Goal: Use online tool/utility: Utilize a website feature to perform a specific function

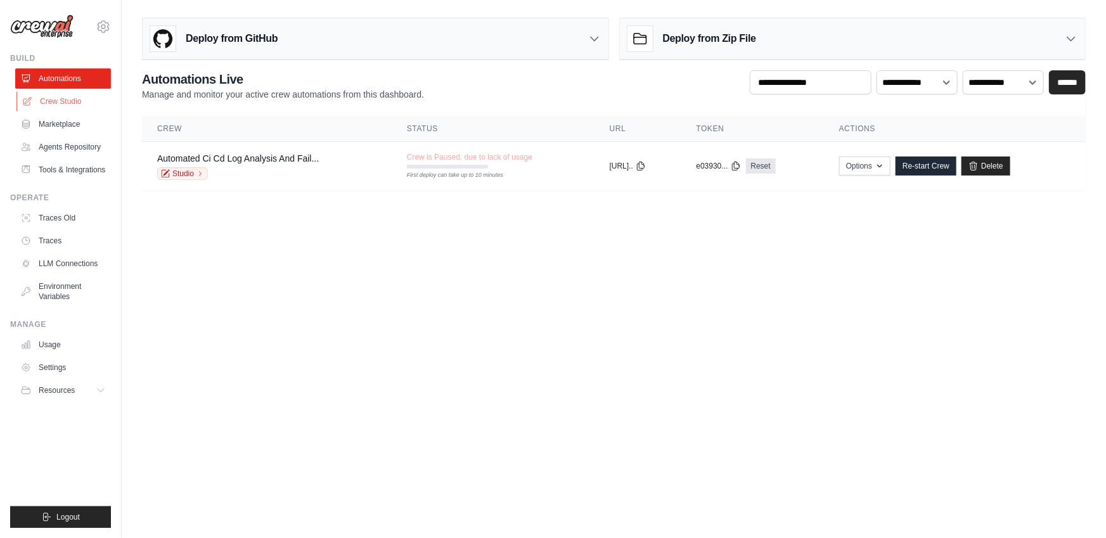
click at [67, 97] on link "Crew Studio" at bounding box center [64, 101] width 96 height 20
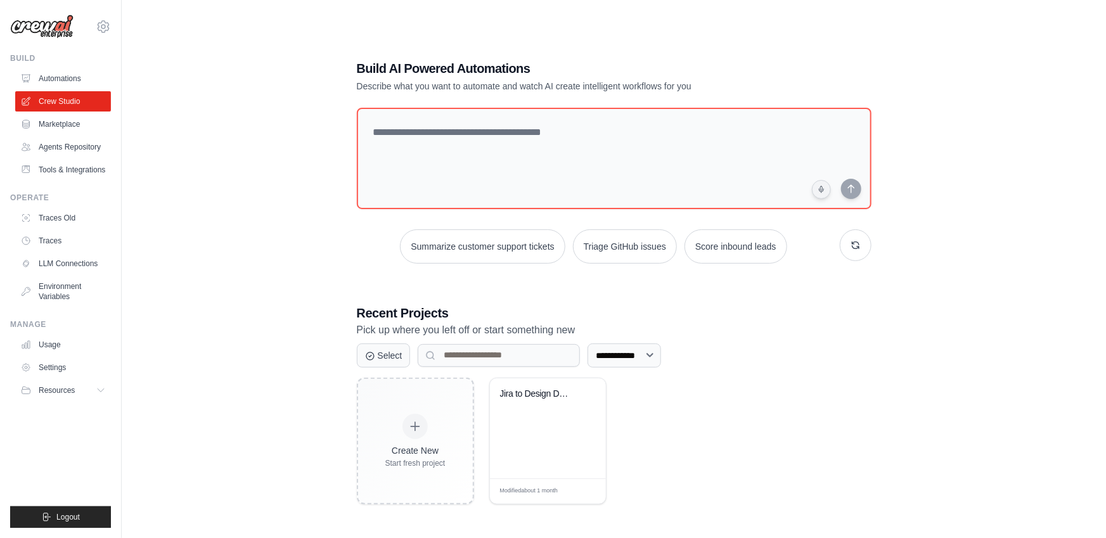
click at [58, 124] on link "Marketplace" at bounding box center [63, 124] width 96 height 20
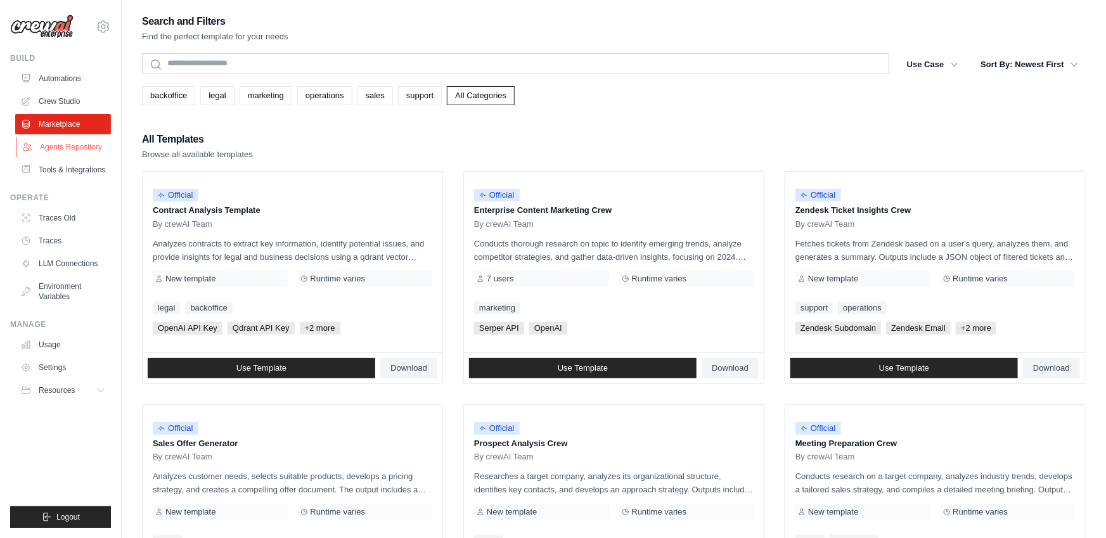
click at [56, 151] on link "Agents Repository" at bounding box center [64, 147] width 96 height 20
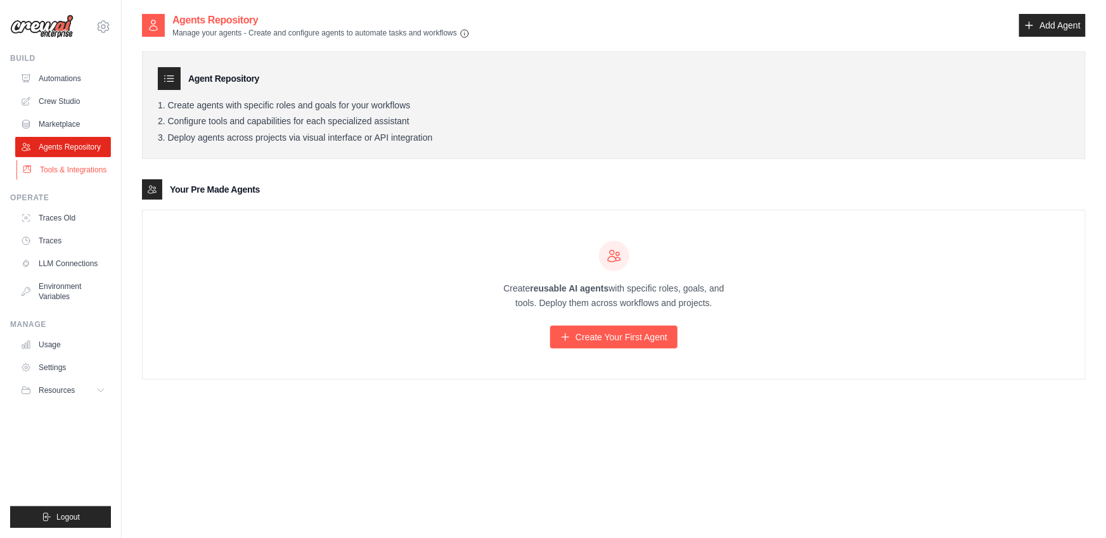
click at [54, 170] on link "Tools & Integrations" at bounding box center [64, 170] width 96 height 20
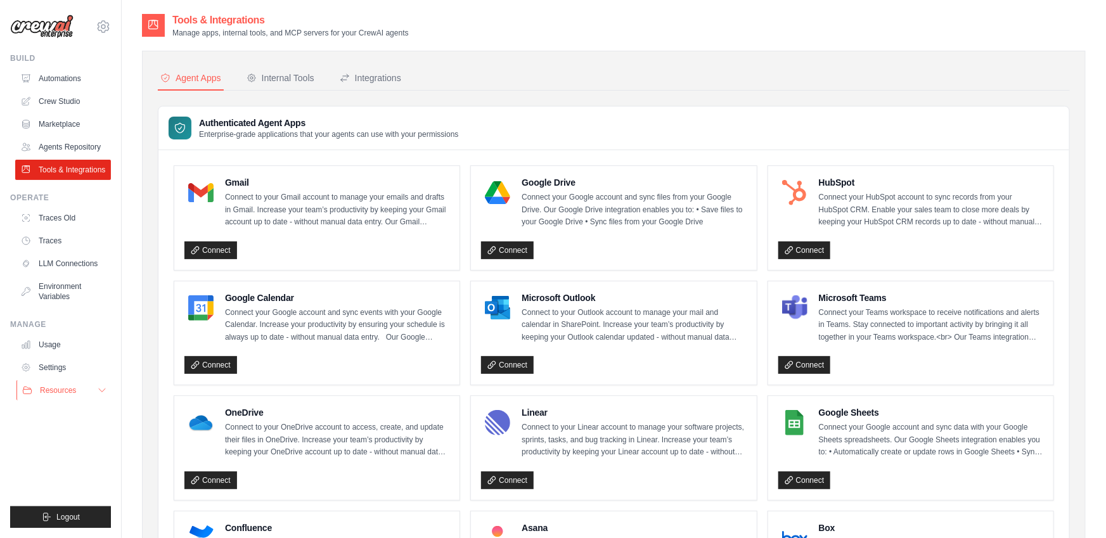
click at [105, 390] on icon at bounding box center [102, 390] width 10 height 10
click at [49, 70] on link "Automations" at bounding box center [64, 78] width 96 height 20
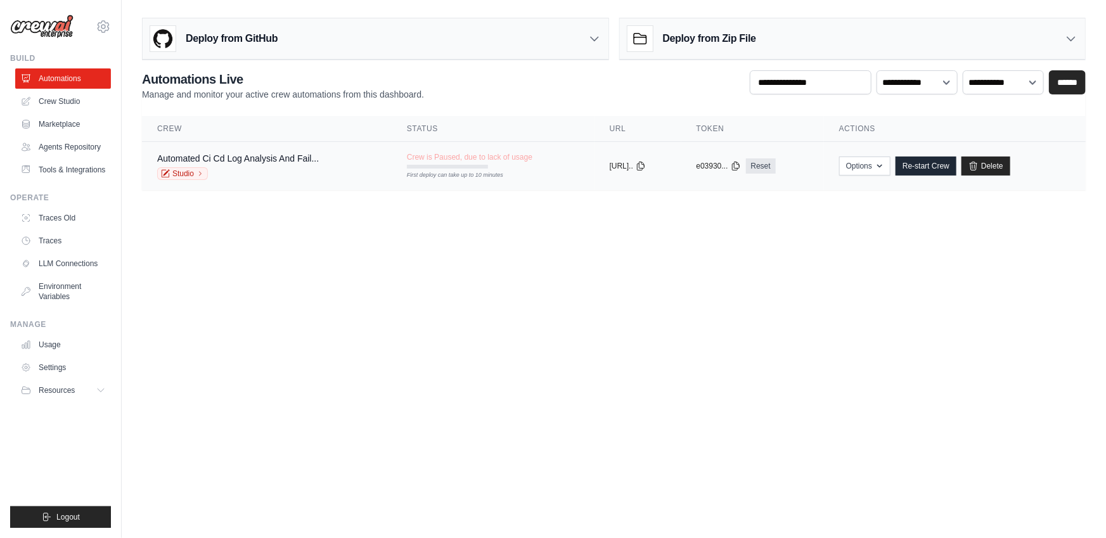
click at [249, 165] on div "Automated Ci Cd Log Analysis And Fail... Studio" at bounding box center [238, 166] width 162 height 28
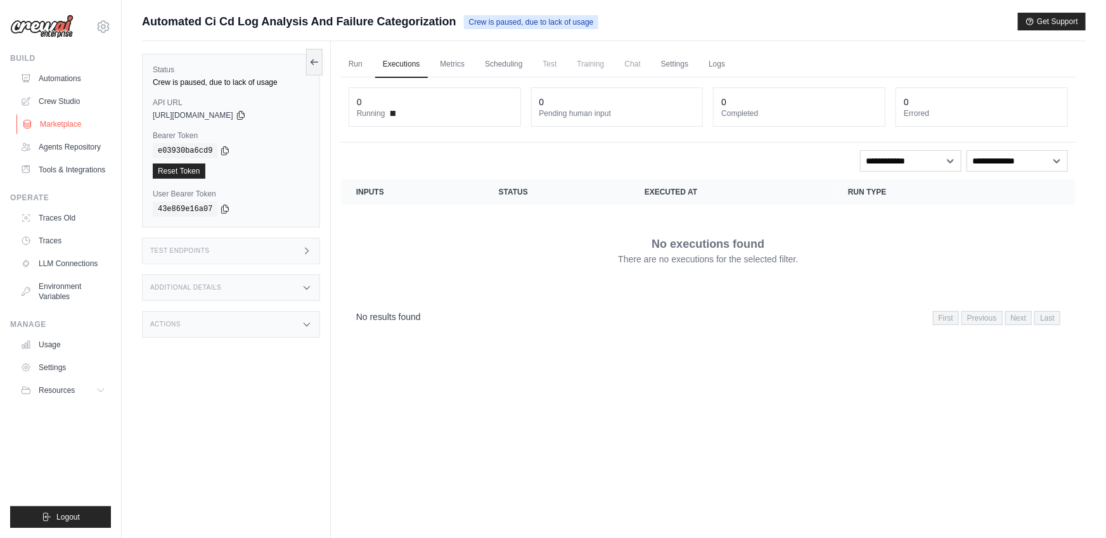
click at [56, 127] on link "Marketplace" at bounding box center [64, 124] width 96 height 20
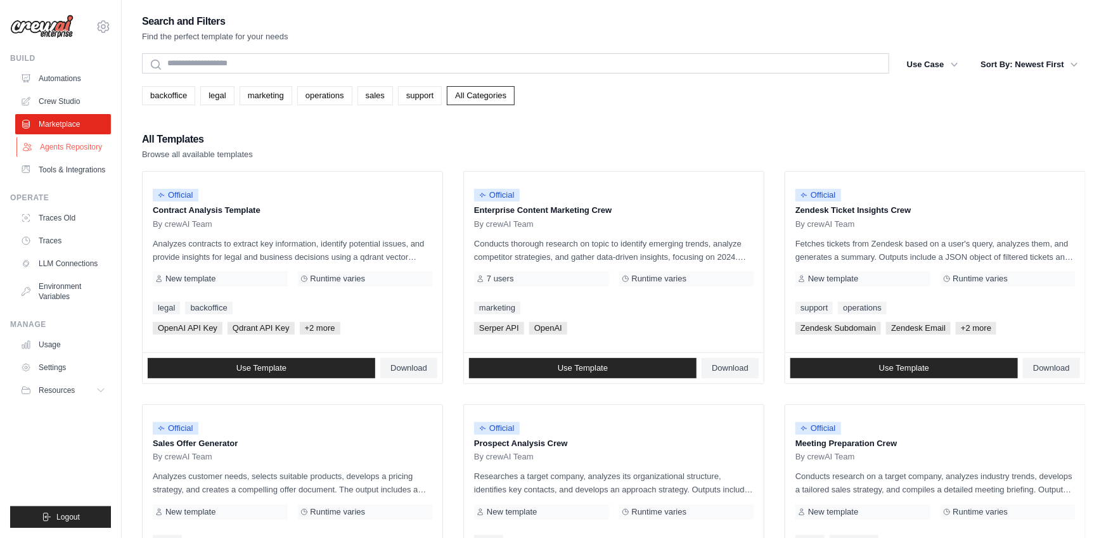
click at [55, 151] on link "Agents Repository" at bounding box center [64, 147] width 96 height 20
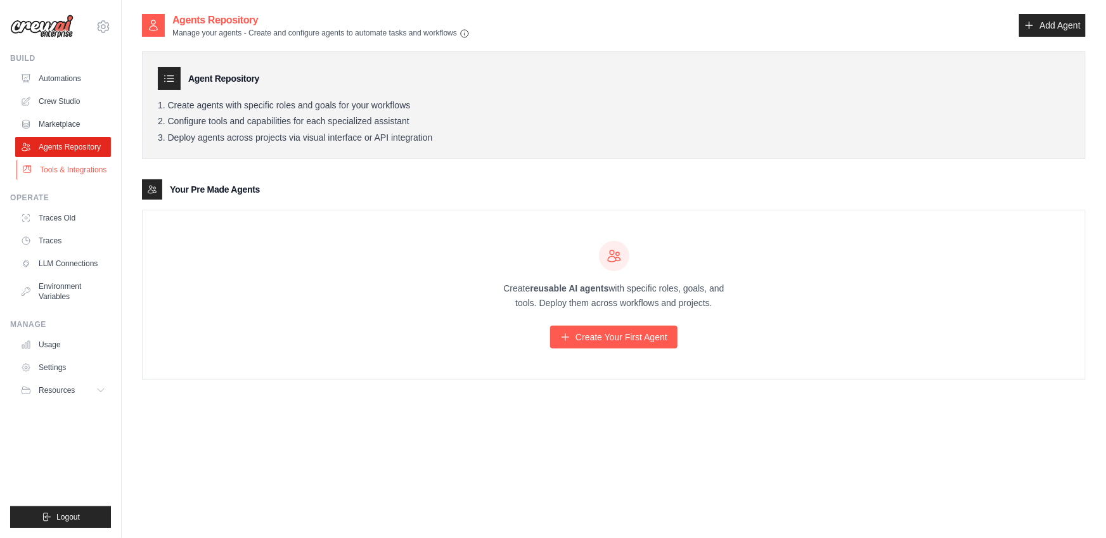
click at [55, 169] on link "Tools & Integrations" at bounding box center [64, 170] width 96 height 20
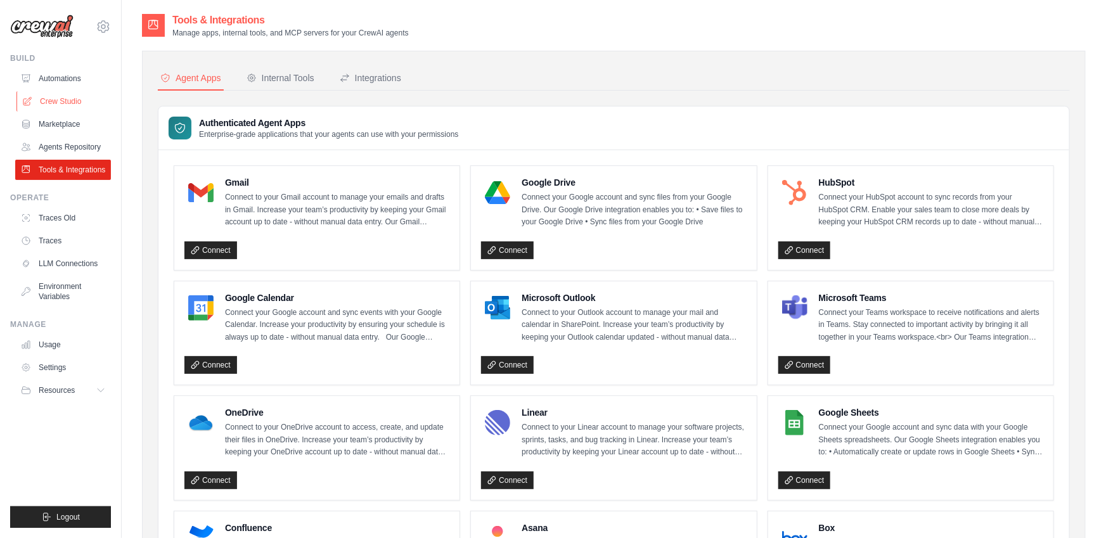
click at [53, 102] on link "Crew Studio" at bounding box center [64, 101] width 96 height 20
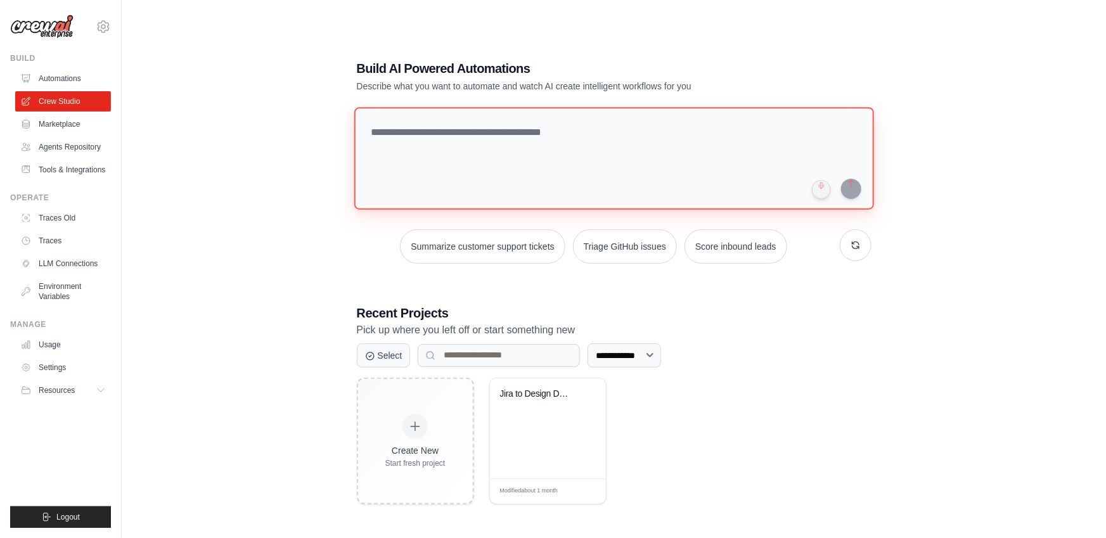
click at [474, 141] on textarea at bounding box center [614, 158] width 520 height 103
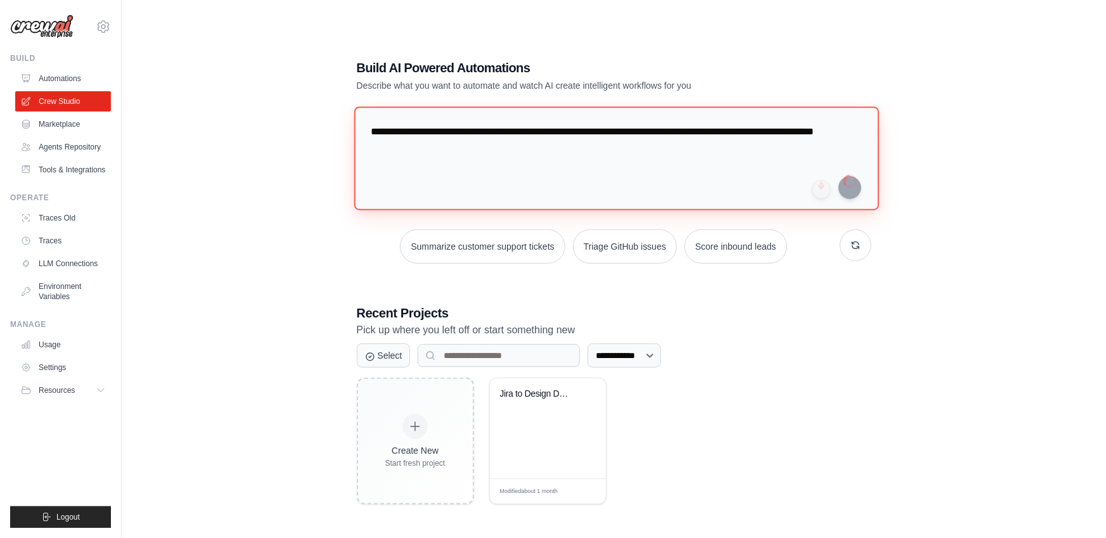
type textarea "**********"
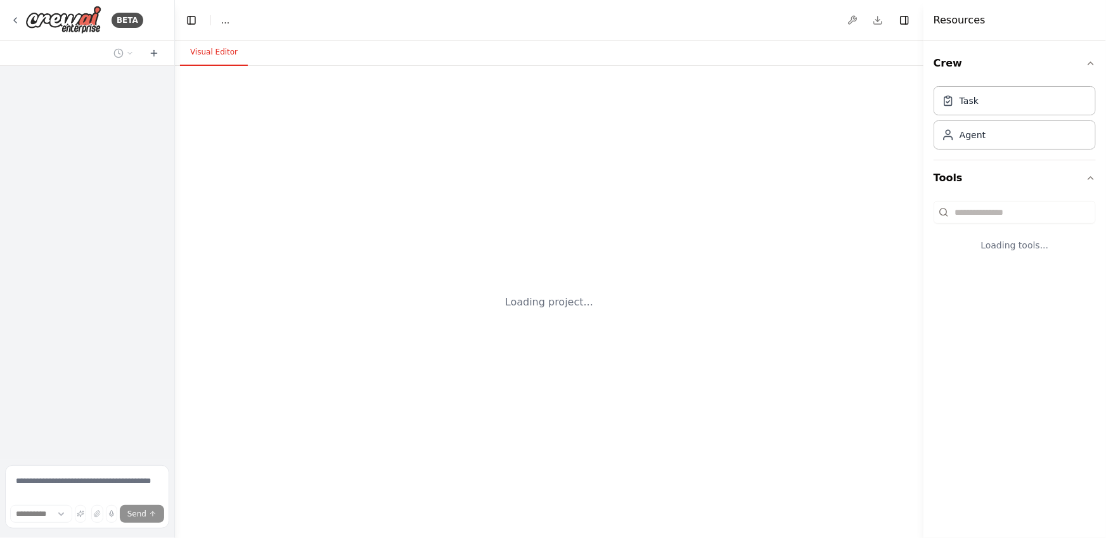
select select "****"
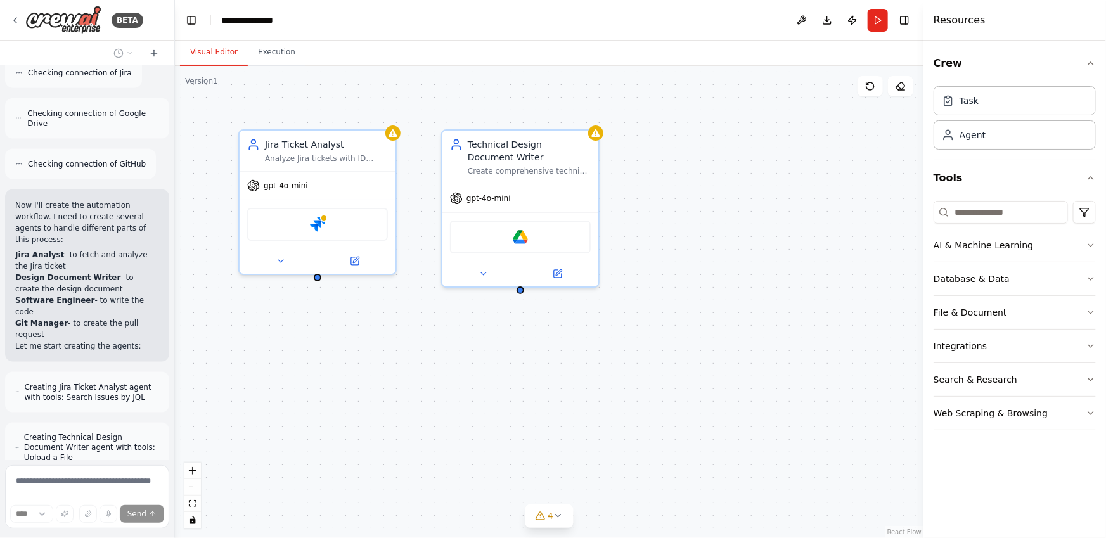
scroll to position [857, 0]
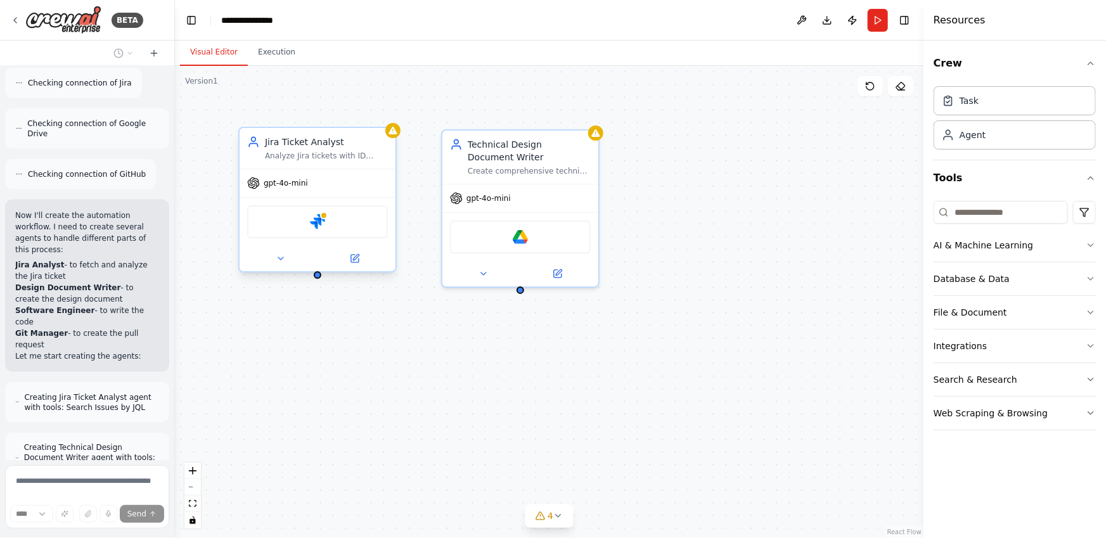
click at [315, 184] on div "gpt-4o-mini" at bounding box center [318, 183] width 156 height 28
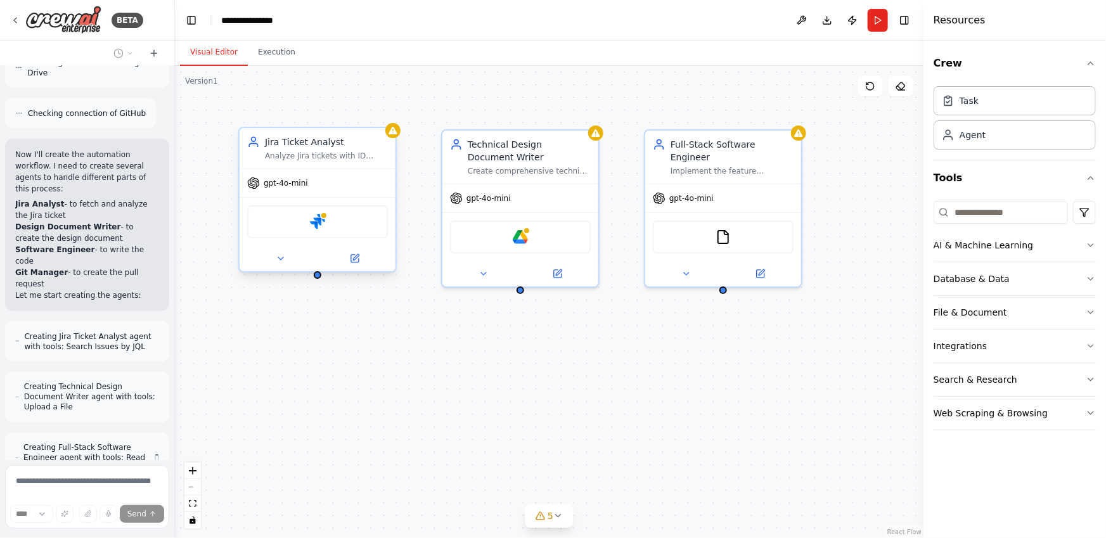
click at [288, 182] on span "gpt-4o-mini" at bounding box center [286, 183] width 44 height 10
click at [355, 263] on icon at bounding box center [355, 258] width 10 height 10
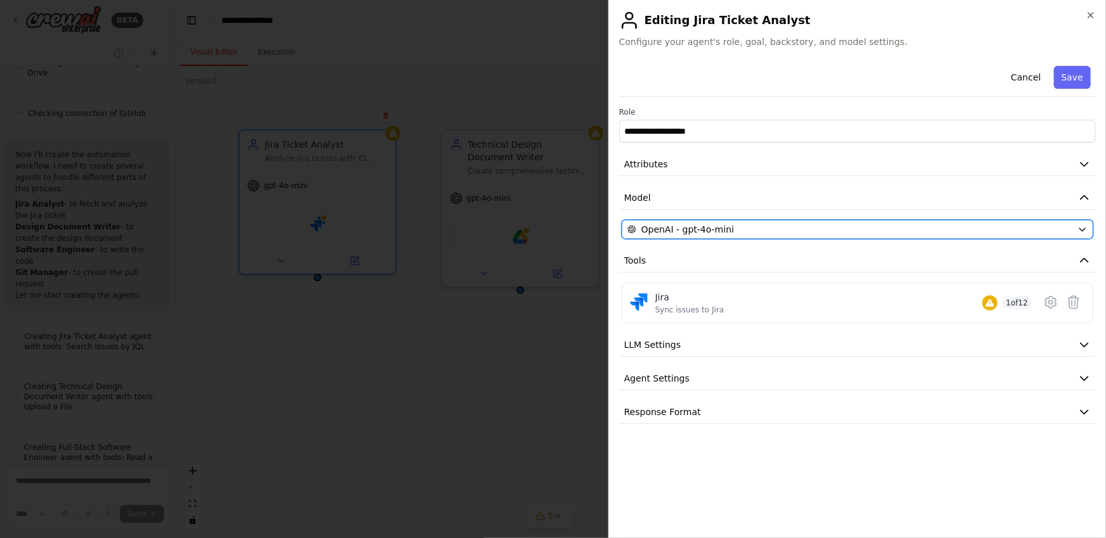
click at [1083, 229] on icon "button" at bounding box center [1082, 229] width 10 height 10
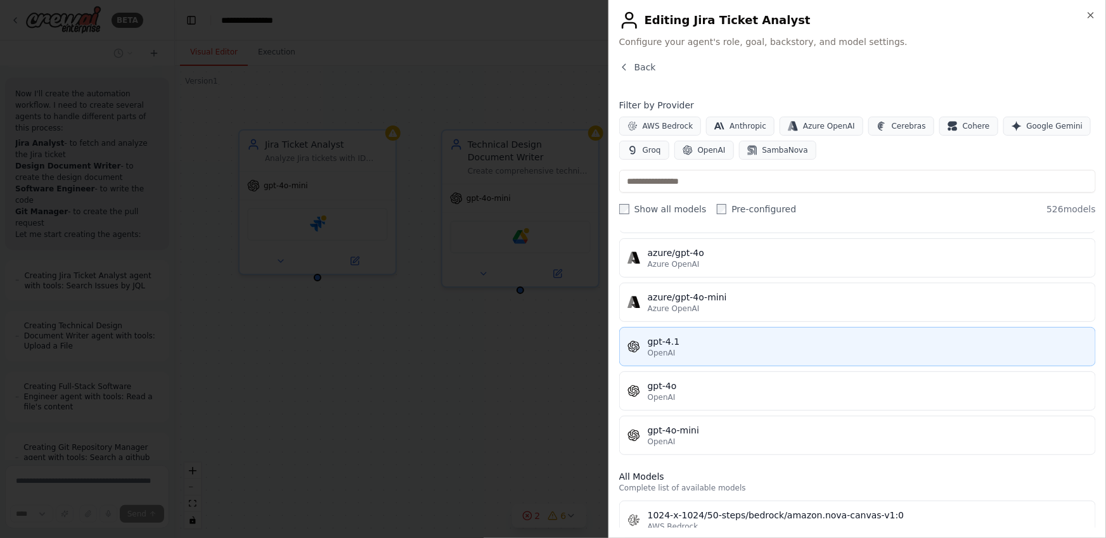
scroll to position [0, 0]
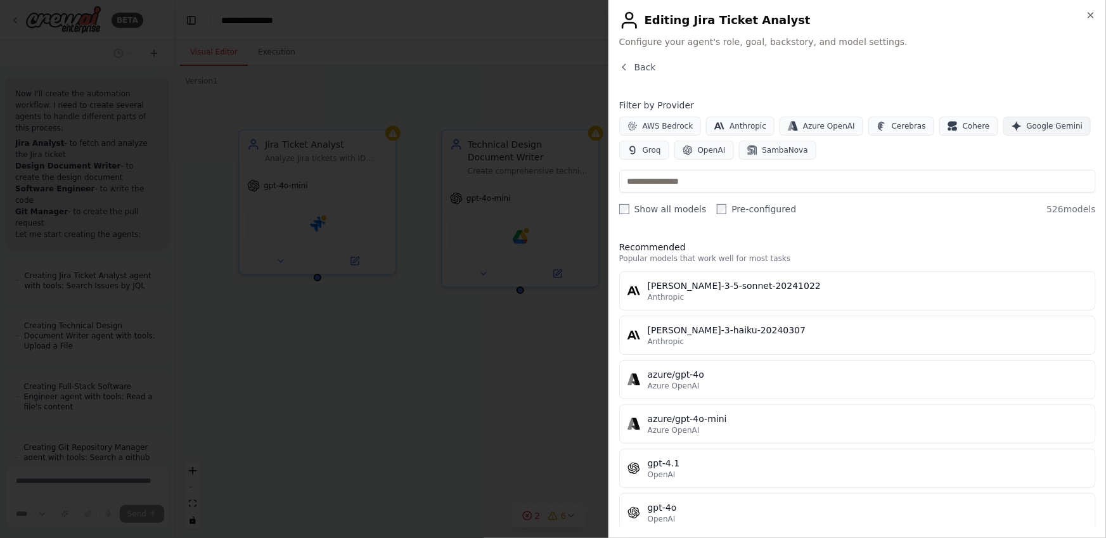
click at [1041, 125] on span "Google Gemini" at bounding box center [1055, 126] width 56 height 10
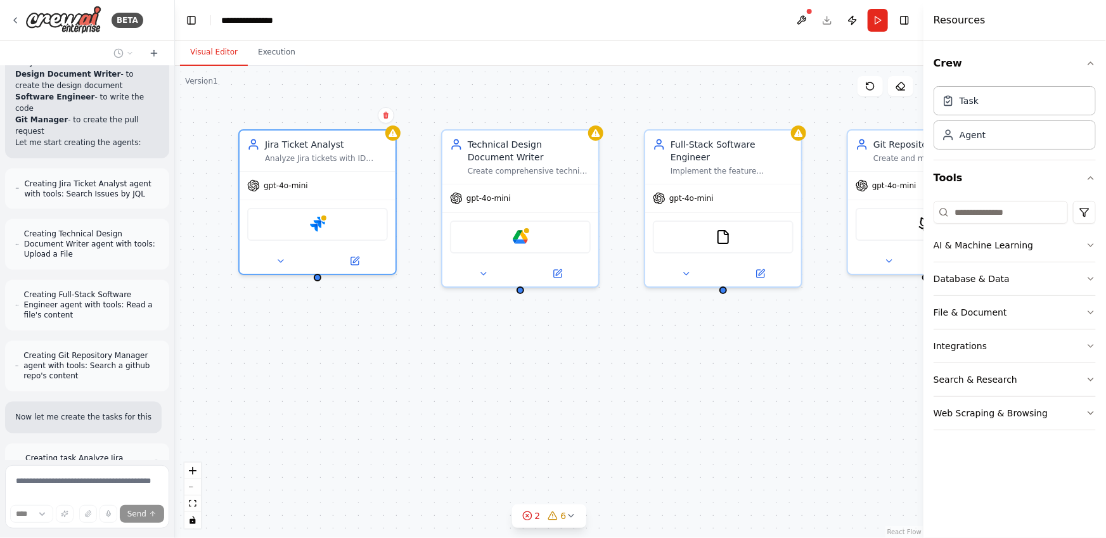
scroll to position [1083, 0]
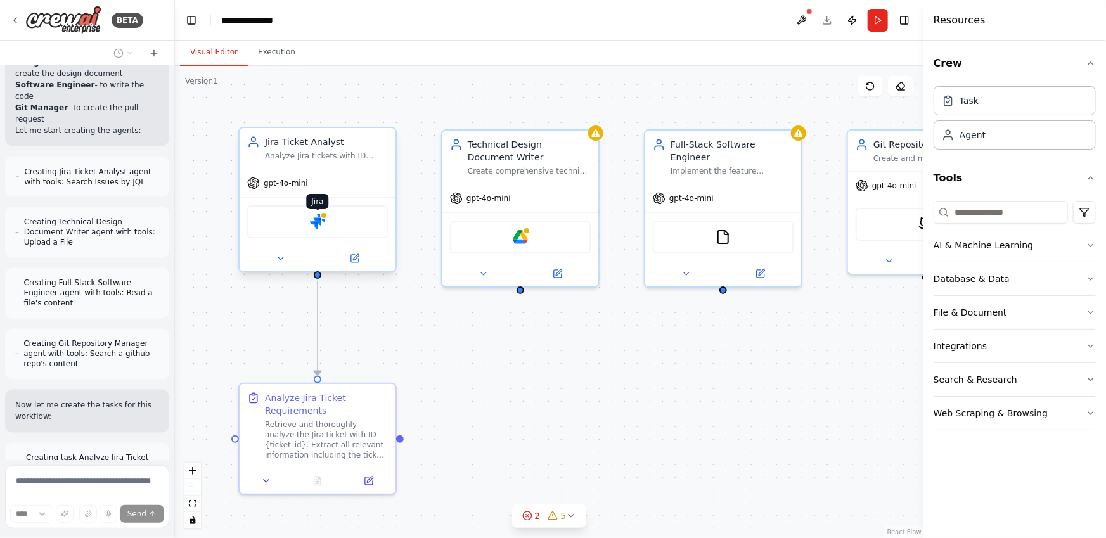
click at [324, 212] on div at bounding box center [324, 216] width 8 height 8
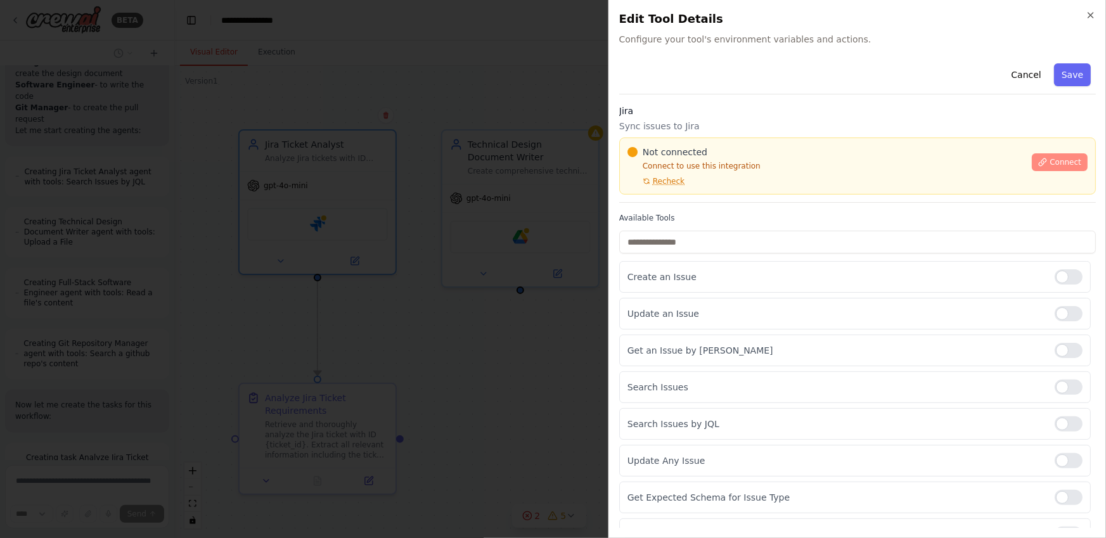
scroll to position [1134, 0]
click at [1093, 13] on icon "button" at bounding box center [1090, 15] width 5 height 5
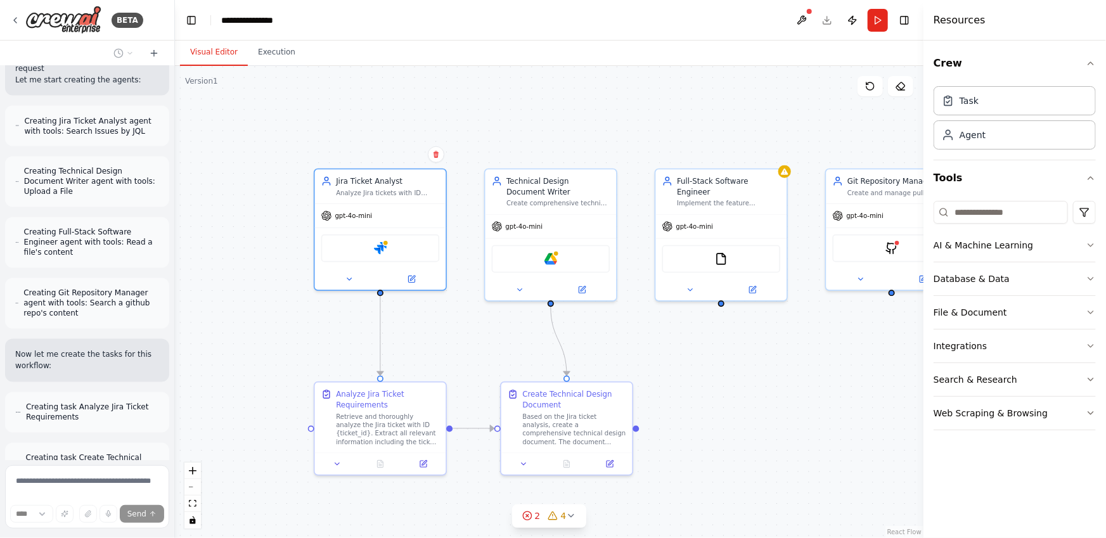
scroll to position [1184, 0]
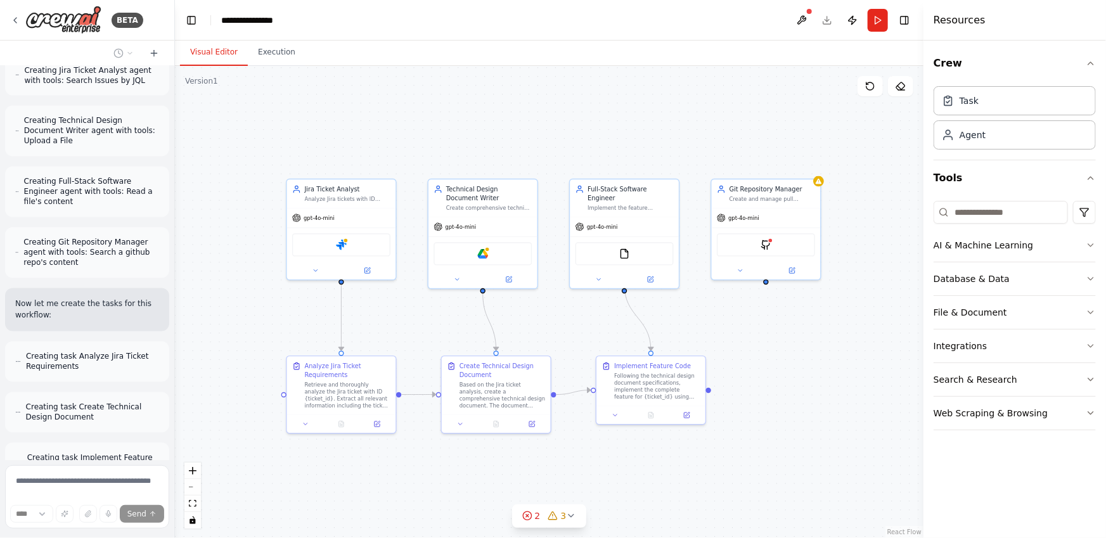
drag, startPoint x: 843, startPoint y: 373, endPoint x: 748, endPoint y: 349, distance: 98.2
click at [748, 349] on div ".deletable-edge-delete-btn { width: 20px; height: 20px; border: 0px solid #ffff…" at bounding box center [549, 302] width 748 height 472
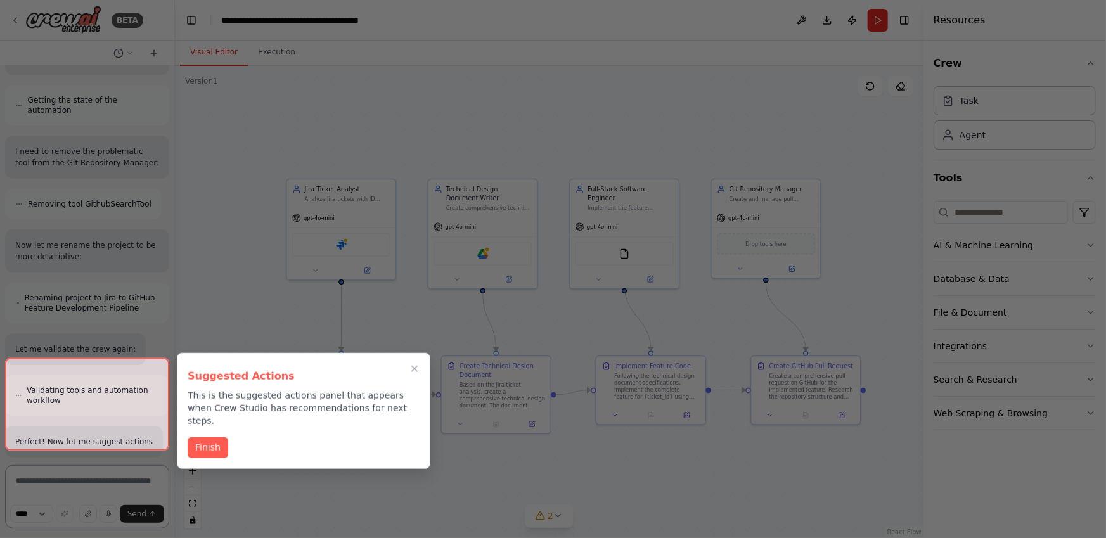
scroll to position [2039, 0]
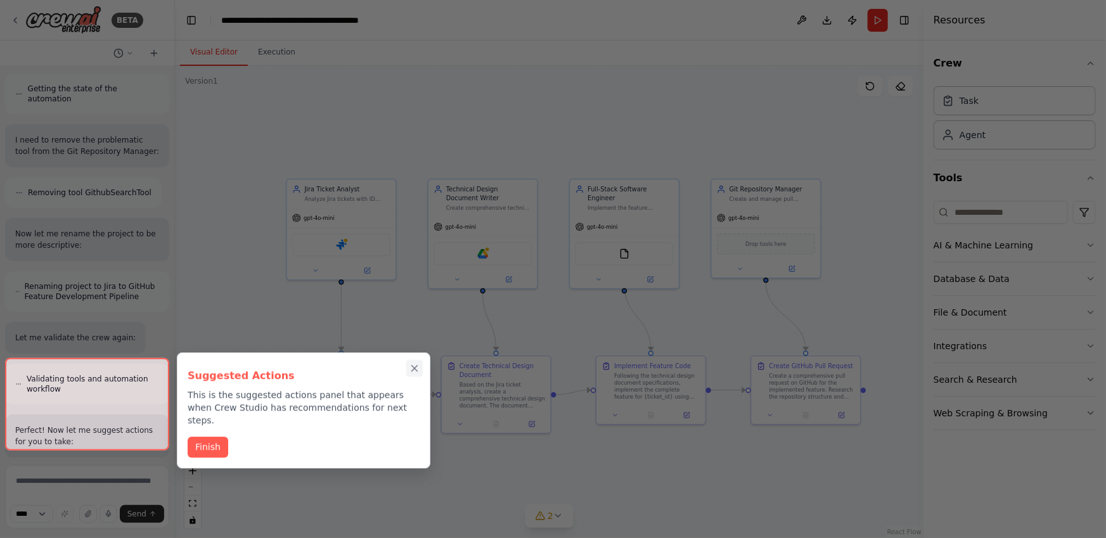
click at [416, 366] on icon "Close walkthrough" at bounding box center [415, 369] width 6 height 6
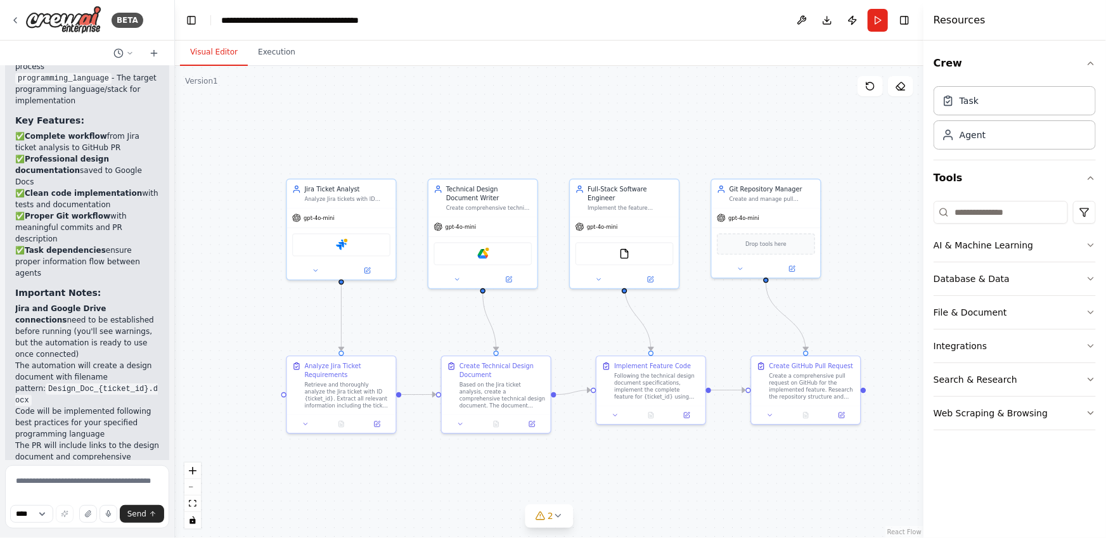
scroll to position [2710, 0]
